Goal: Communication & Community: Answer question/provide support

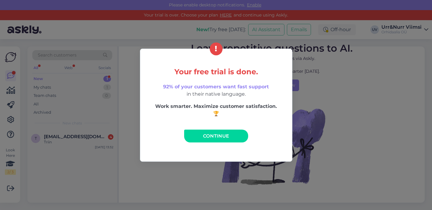
click at [196, 135] on link "Continue" at bounding box center [216, 135] width 64 height 13
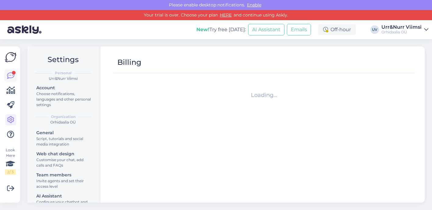
click at [8, 74] on icon at bounding box center [10, 75] width 7 height 7
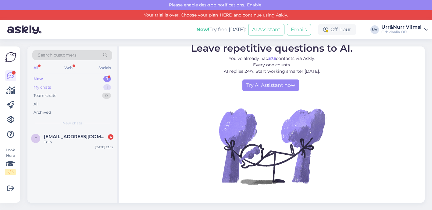
click at [55, 87] on div "My chats 1" at bounding box center [72, 87] width 80 height 9
click at [66, 78] on div "New 1" at bounding box center [72, 78] width 80 height 9
click at [62, 141] on div "Triin" at bounding box center [79, 141] width 70 height 5
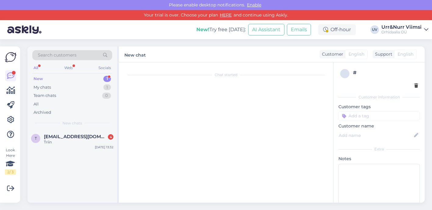
scroll to position [63, 0]
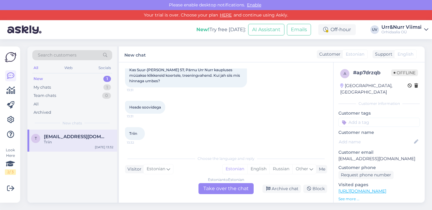
click at [219, 189] on div "Estonian to Estonian Take over the chat" at bounding box center [226, 188] width 55 height 11
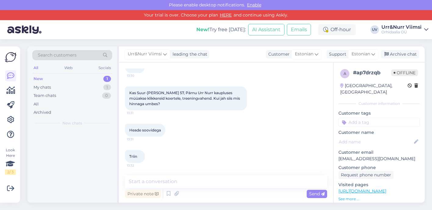
scroll to position [41, 0]
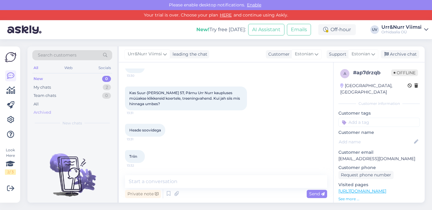
click at [41, 113] on div "Archived" at bounding box center [43, 112] width 18 height 6
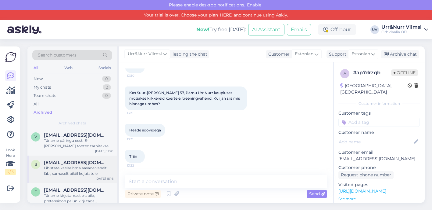
scroll to position [148, 0]
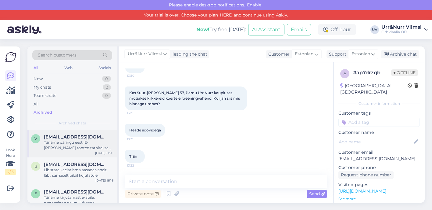
click at [81, 148] on div "Täname päringu eest, E-[PERSON_NAME] tooted tarnitakse maaletooja vahendusel, K…" at bounding box center [79, 144] width 70 height 11
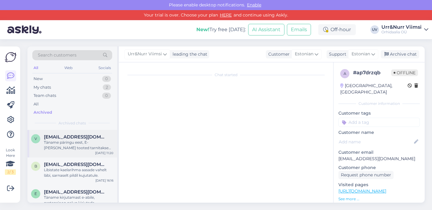
scroll to position [60, 0]
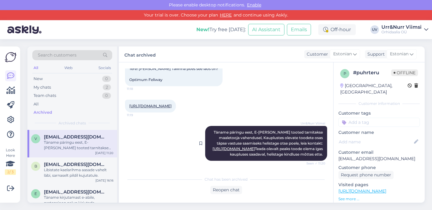
drag, startPoint x: 324, startPoint y: 154, endPoint x: 214, endPoint y: 117, distance: 116.0
click at [214, 126] on div "Urr&Nurr Viimsi Täname päringu eest, E-[PERSON_NAME] tooted tarnitakse maaletoo…" at bounding box center [266, 143] width 122 height 35
copy span "Täname päringu eest, E-[PERSON_NAME] tooted tarnitakse maaletooja vahendusel, K…"
click at [59, 84] on div "My chats 2" at bounding box center [72, 87] width 80 height 9
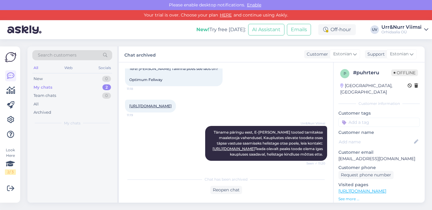
scroll to position [0, 0]
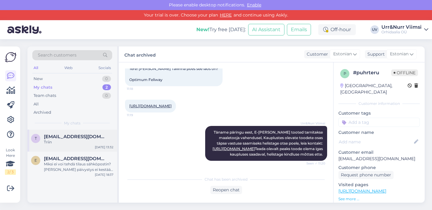
click at [69, 140] on div "Triin" at bounding box center [79, 141] width 70 height 5
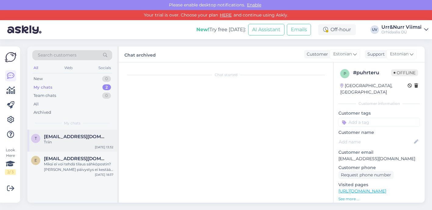
scroll to position [41, 0]
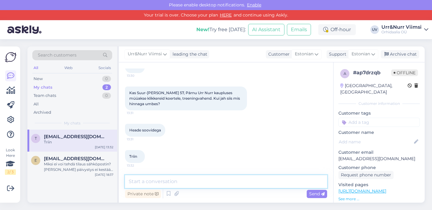
click at [208, 183] on textarea at bounding box center [226, 181] width 202 height 13
paste textarea "Täname päringu eest, E-[PERSON_NAME] tooted tarnitakse maaletooja vahendusel, K…"
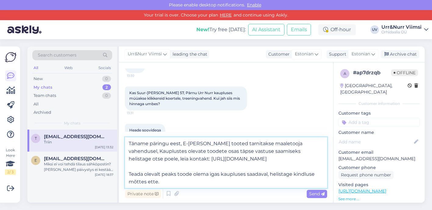
drag, startPoint x: 162, startPoint y: 180, endPoint x: 129, endPoint y: 165, distance: 35.9
click at [129, 165] on textarea "Täname päringu eest, E-[PERSON_NAME] tooted tarnitakse maaletooja vahendusel, K…" at bounding box center [226, 162] width 202 height 51
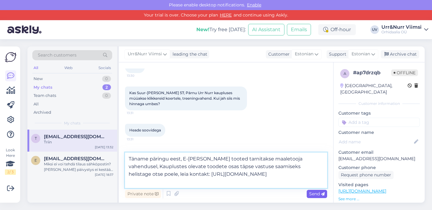
type textarea "Täname päringu eest, E-[PERSON_NAME] tooted tarnitakse maaletooja vahendusel, K…"
click at [314, 195] on span "Send" at bounding box center [317, 193] width 16 height 5
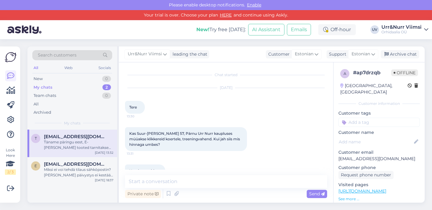
scroll to position [0, 0]
click at [401, 55] on div "Archive chat" at bounding box center [400, 54] width 38 height 8
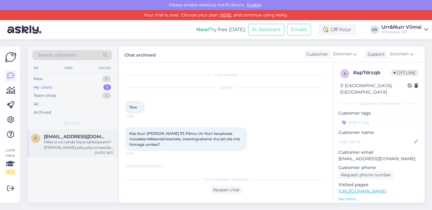
click at [84, 145] on div "Miksi ei voi tehdä tilaus sähköpostin? [PERSON_NAME] päivystys ei kestää kauan …" at bounding box center [79, 144] width 70 height 11
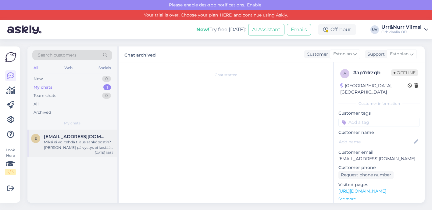
scroll to position [489, 0]
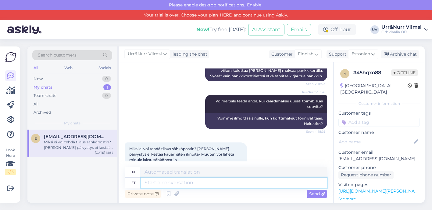
click at [167, 184] on textarea at bounding box center [234, 182] width 186 height 10
type textarea "Kuna meie s"
type textarea "[PERSON_NAME]"
type textarea "Kuna meie süs"
type textarea "[PERSON_NAME] me"
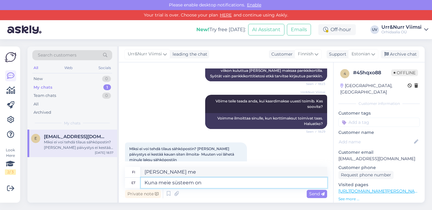
type textarea "Kuna meie süsteem on"
type textarea "[PERSON_NAME] järjestelmämme"
type textarea "Kuna meie süsteem on automa"
type textarea "[PERSON_NAME] järjestelmämme on"
type textarea "Kuna meie süsteem on automaatne ja"
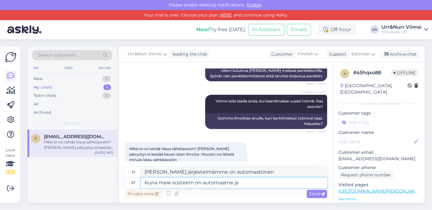
type textarea "[PERSON_NAME] järjestelmämme on automaattinen ja"
type textarea "Kuna meie süsteem on automaatne ja käsitsi me"
type textarea "[PERSON_NAME] järjestelmämme on [PERSON_NAME] automaattinen [PERSON_NAME] manua…"
type textarea "Kuna meie süsteem on automaatne ja käsitsi me e"
type textarea "[PERSON_NAME] järjestelmämme on [PERSON_NAME] automaattinen [PERSON_NAME] manua…"
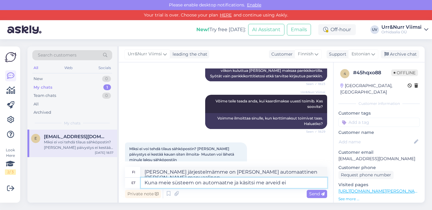
type textarea "Kuna meie süsteem on automaatne ja käsitsi me arveid ei"
type textarea "[PERSON_NAME] järjestelmämme on automaattinen ja laskutamme manuaalisesti"
type textarea "Kuna meie süsteem on automaatne ja käsitsi me arveid ei vpr"
type textarea "[PERSON_NAME] järjestelmämme on automaattinen emmekä laskuta manuaalisesti"
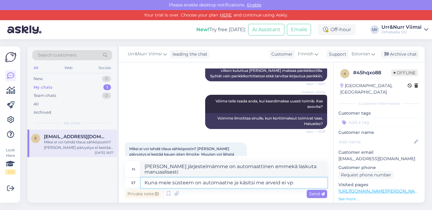
type textarea "Kuna meie süsteem on automaatne ja käsitsi me arveid ei v"
type textarea "[PERSON_NAME] järjestelmämme on automaattinen emmekä käsittele laskuja manuaali…"
type textarea "Kuna meie süsteem on automaatne ja käsitsi me arveid ei vormista."
type textarea "[PERSON_NAME] järjestelmämme on automaattinen, [PERSON_NAME] laskuja manuaalise…"
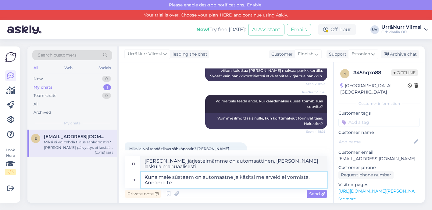
type textarea "Kuna meie süsteem on automaatne ja käsitsi me arveid ei vormista. Anname tei"
type textarea "[PERSON_NAME] järjestelmämme on automaattinen emmekä lähetä laskuja manuaalises…"
type textarea "Kuna meie süsteem on automaatne ja käsitsi me arveid ei vormista. Anname teile k"
type textarea "[PERSON_NAME] järjestelmämme on automaattinen emmekä lähetä laskuja manuaalises…"
type textarea "Kuna meie süsteem on automaatne ja käsitsi me arveid ei vormista. Anname teile …"
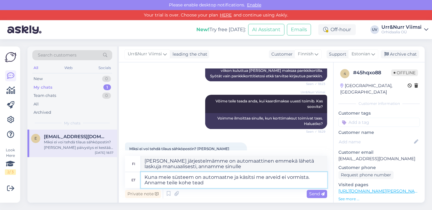
type textarea "[PERSON_NAME] järjestelmämme on automaattinen emmekä lähetä laskuja manuaalises…"
type textarea "Kuna meie süsteem on automaatne ja käsitsi me arveid ei vormista. Anname teile …"
type textarea "[PERSON_NAME] järjestelmämme on automaattinen emmekä lähetä laskuja manuaalises…"
type textarea "Kuna meie süsteem on automaatne ja käsitsi me arveid ei vormista. Anname teile …"
type textarea "[PERSON_NAME] järjestelmämme on automaattinen emmekä lähetä laskuja manuaalises…"
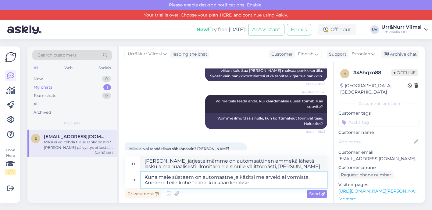
type textarea "Kuna meie süsteem on automaatne ja käsitsi me arveid ei vormista. Anname teile …"
type textarea "[PERSON_NAME] järjestelmämme on automaattinen emmekä lähetä laskuja manuaalises…"
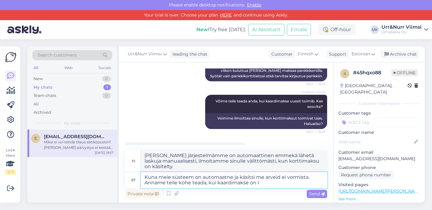
type textarea "Kuna meie süsteem on automaatne ja käsitsi me arveid ei vormista. Anname teile …"
type textarea "[PERSON_NAME] järjestelmämme on automaattinen emmekä lähetä laskuja manuaalises…"
type textarea "Kuna meie süsteem on automaatne ja käsitsi me arveid ei vormista. Anname teile …"
type textarea "[PERSON_NAME] järjestelmämme on automaattinen emmekä lähetä laskuja manuaalises…"
type textarea "Kuna meie süsteem on automaatne ja käsitsi me arveid ei vormista. Anname teile …"
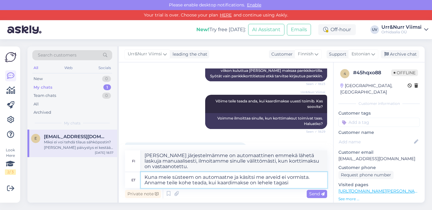
type textarea "[PERSON_NAME] järjestelmämme on automaattinen emmekä lähetä laskuja manuaalises…"
type textarea "Kuna meie süsteem on automaatne ja käsitsi me arveid ei vormista. Anname teile …"
type textarea "[PERSON_NAME] järjestelmämme on automaattinen emmekä lähetä laskuja manuaalises…"
click at [308, 177] on textarea "Kuna meie süsteem on automaatne ja käsitsi me arveid ei vormista. Anname teile …" at bounding box center [234, 180] width 186 height 16
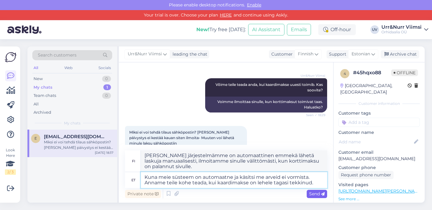
type textarea "Kuna meie süsteem on automaatne ja käsitsi me arveid ei vormista. Anname teile …"
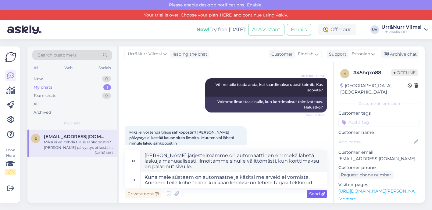
click at [314, 195] on span "Send" at bounding box center [317, 193] width 16 height 5
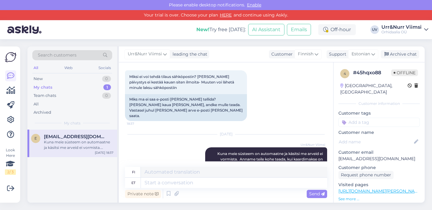
scroll to position [561, 0]
